Goal: Information Seeking & Learning: Learn about a topic

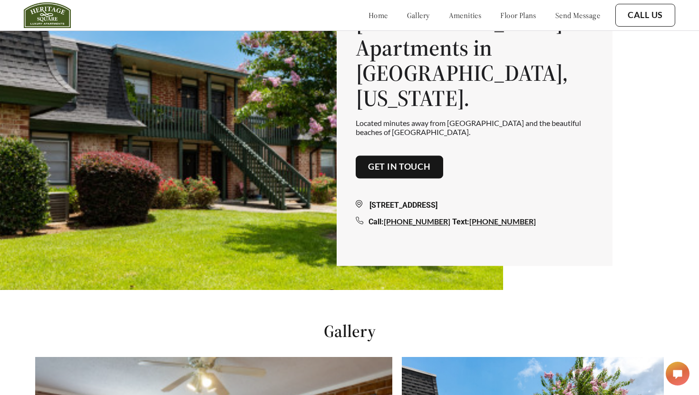
scroll to position [106, 0]
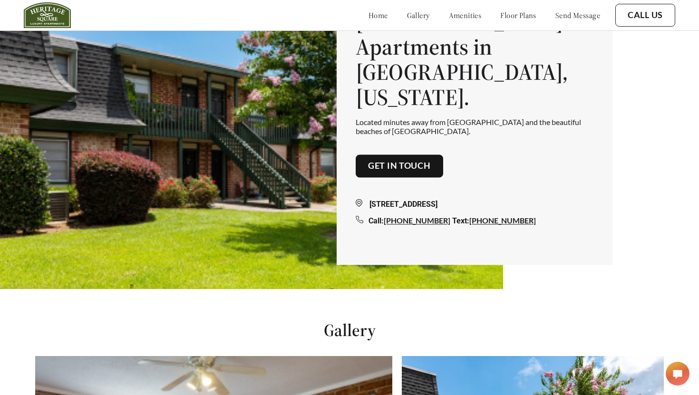
click at [450, 15] on link "amenities" at bounding box center [465, 15] width 33 height 10
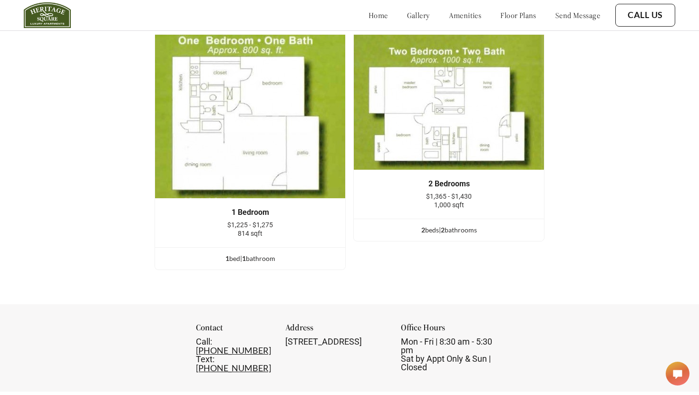
scroll to position [1303, 0]
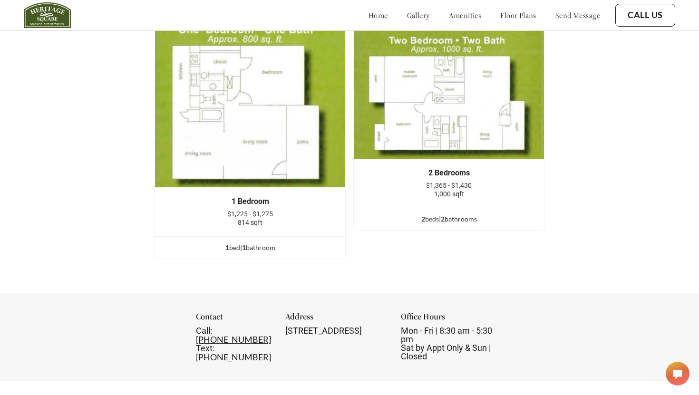
click at [274, 135] on img at bounding box center [250, 105] width 191 height 165
click at [252, 247] on div "1 bed | 1 bathroom" at bounding box center [250, 248] width 190 height 10
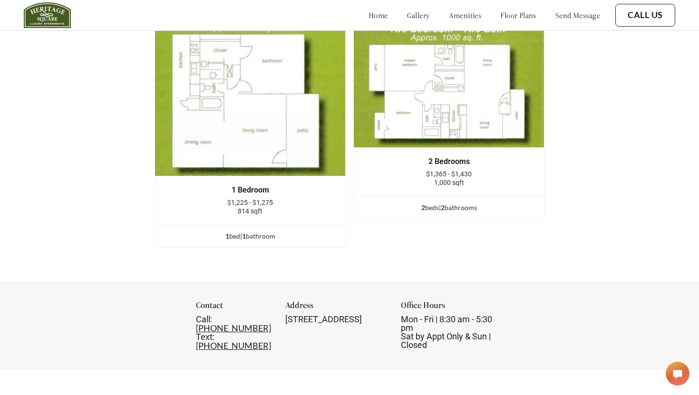
scroll to position [1315, 0]
click at [260, 236] on div "1 bed | 1 bathroom" at bounding box center [250, 236] width 190 height 10
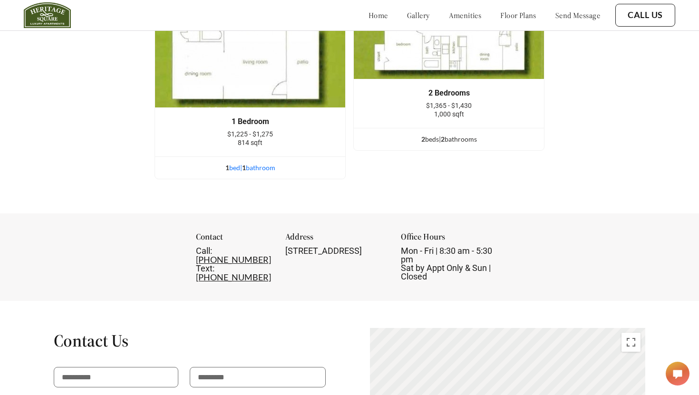
scroll to position [1399, 0]
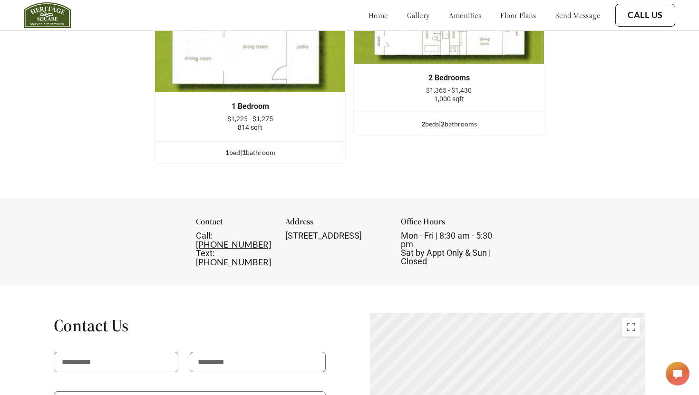
click at [266, 98] on div "1 Bedroom $1,225 - $1,275 814 sqft" at bounding box center [250, 117] width 190 height 49
click at [264, 113] on div "1 Bedroom $1,225 - $1,275 814 sqft" at bounding box center [250, 116] width 162 height 29
click at [264, 131] on div "814 sqft" at bounding box center [250, 127] width 162 height 9
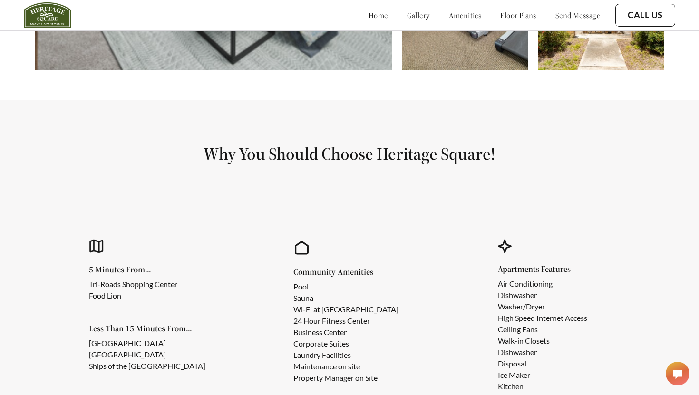
scroll to position [674, 0]
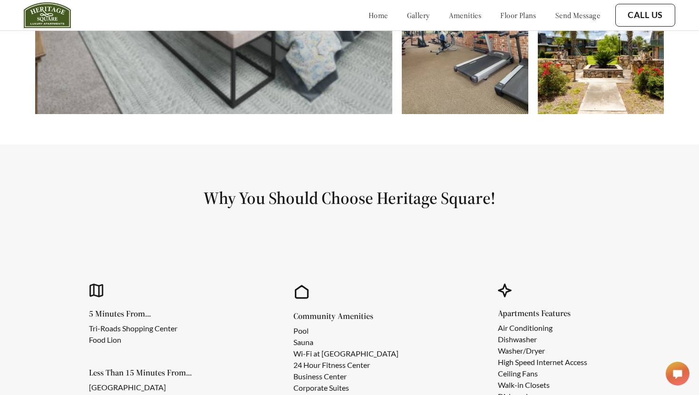
click at [503, 16] on link "floor plans" at bounding box center [518, 15] width 36 height 10
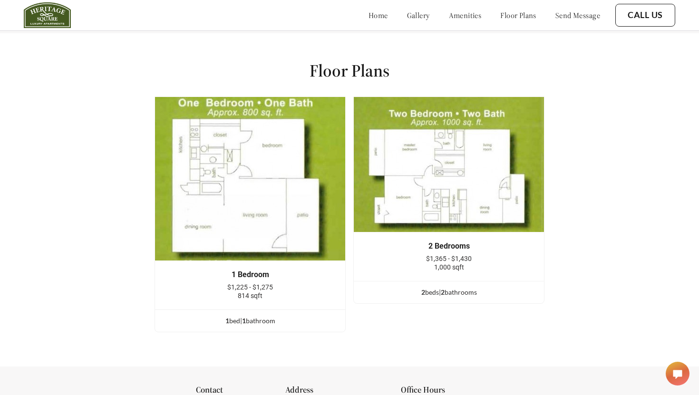
scroll to position [1263, 0]
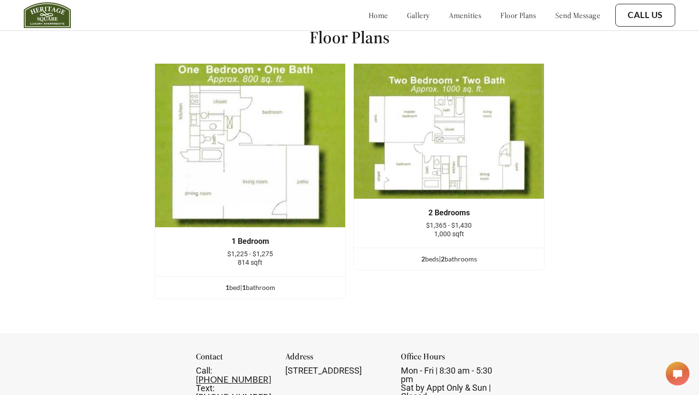
click at [246, 160] on img at bounding box center [250, 145] width 191 height 165
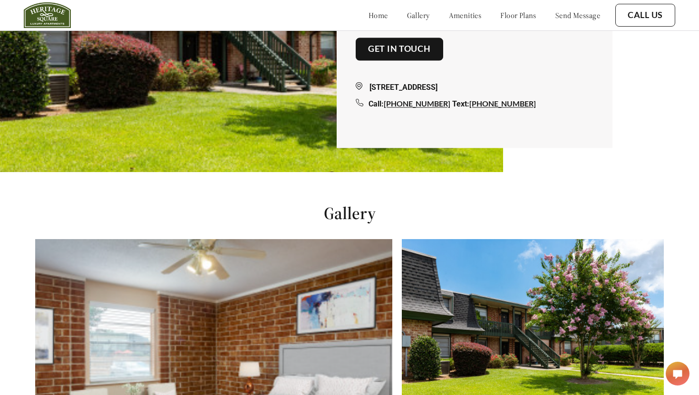
scroll to position [0, 0]
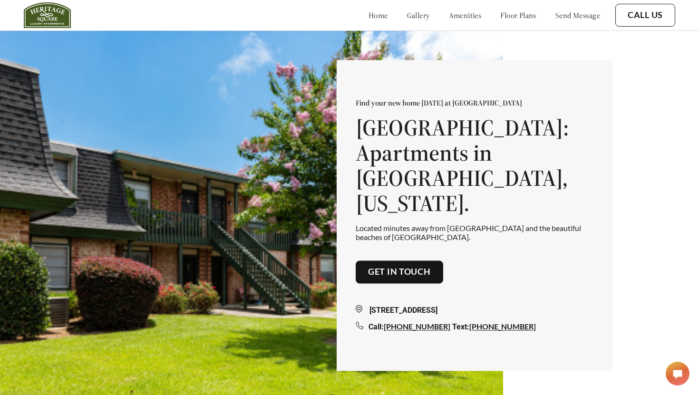
click at [354, 8] on div "home gallery amenities floor plans send message" at bounding box center [475, 15] width 251 height 26
click at [369, 12] on link "home" at bounding box center [379, 15] width 20 height 10
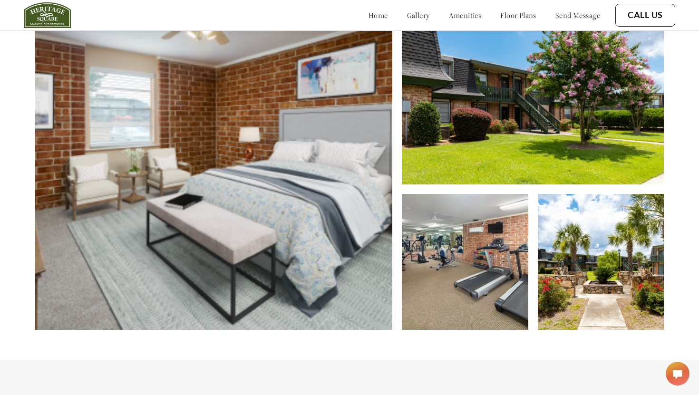
scroll to position [460, 0]
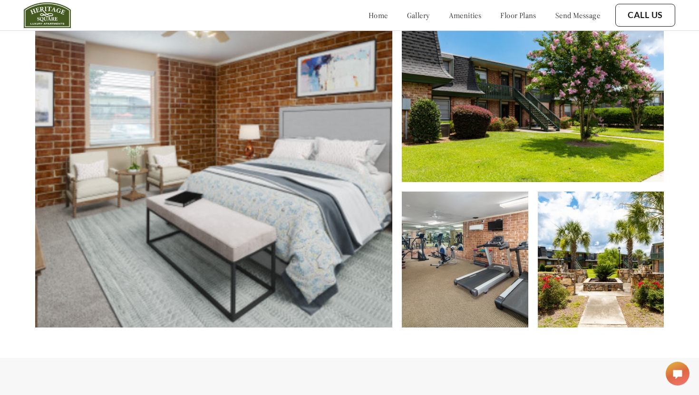
click at [583, 255] on img at bounding box center [601, 260] width 127 height 136
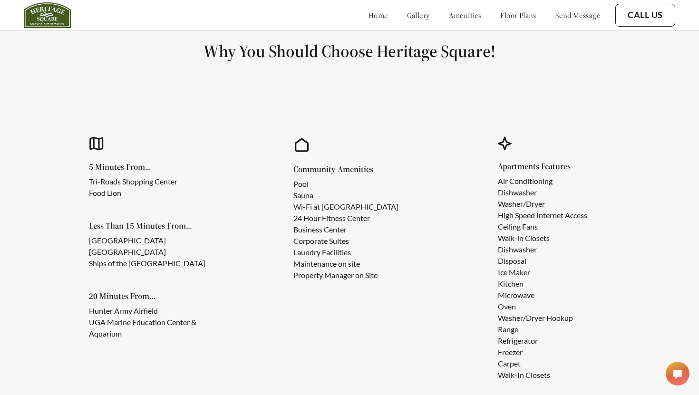
scroll to position [823, 0]
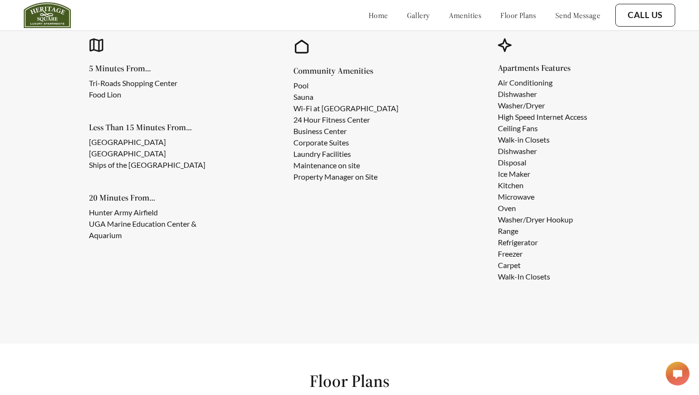
scroll to position [803, 0]
